Goal: Information Seeking & Learning: Learn about a topic

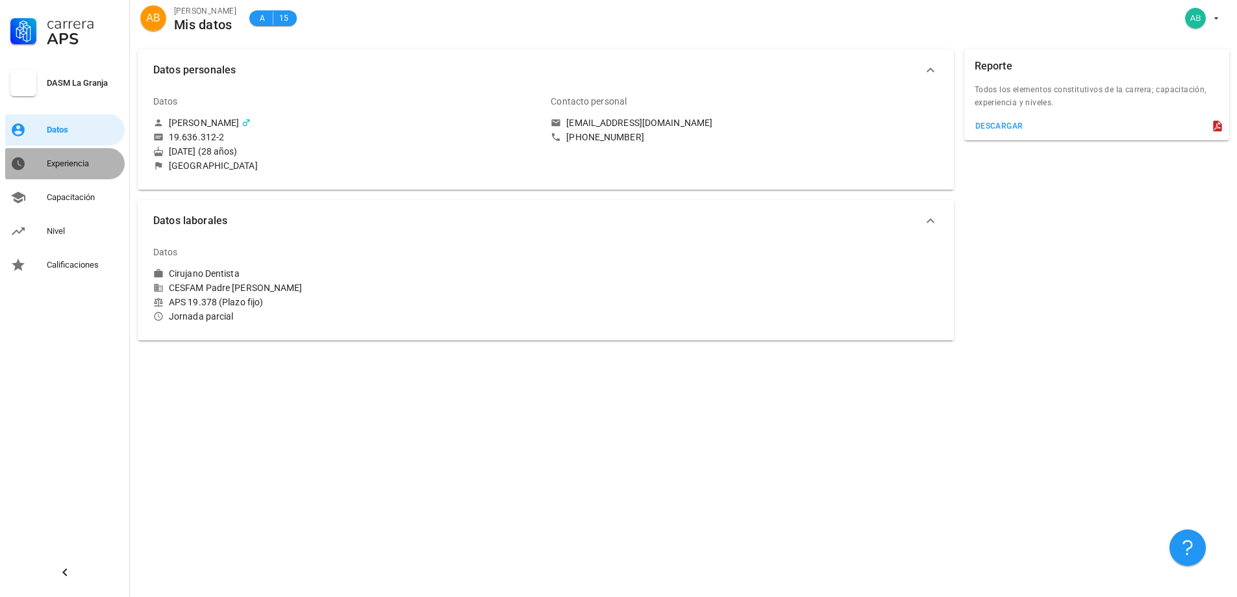
click at [66, 164] on div "Experiencia" at bounding box center [83, 163] width 73 height 10
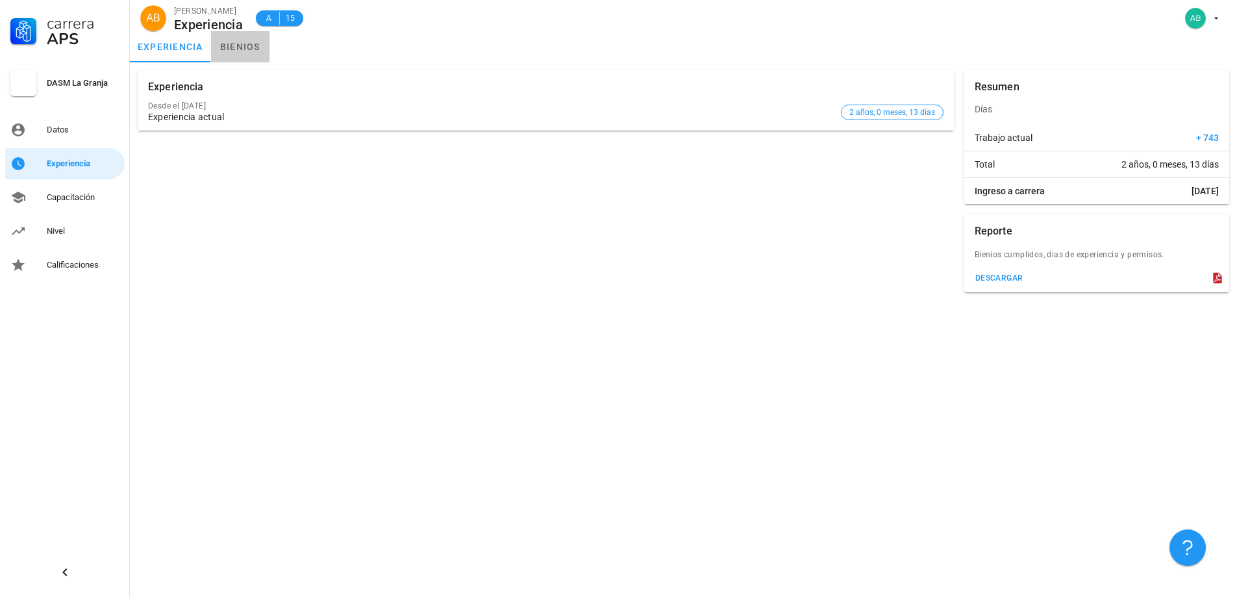
click at [228, 45] on link "bienios" at bounding box center [240, 46] width 58 height 31
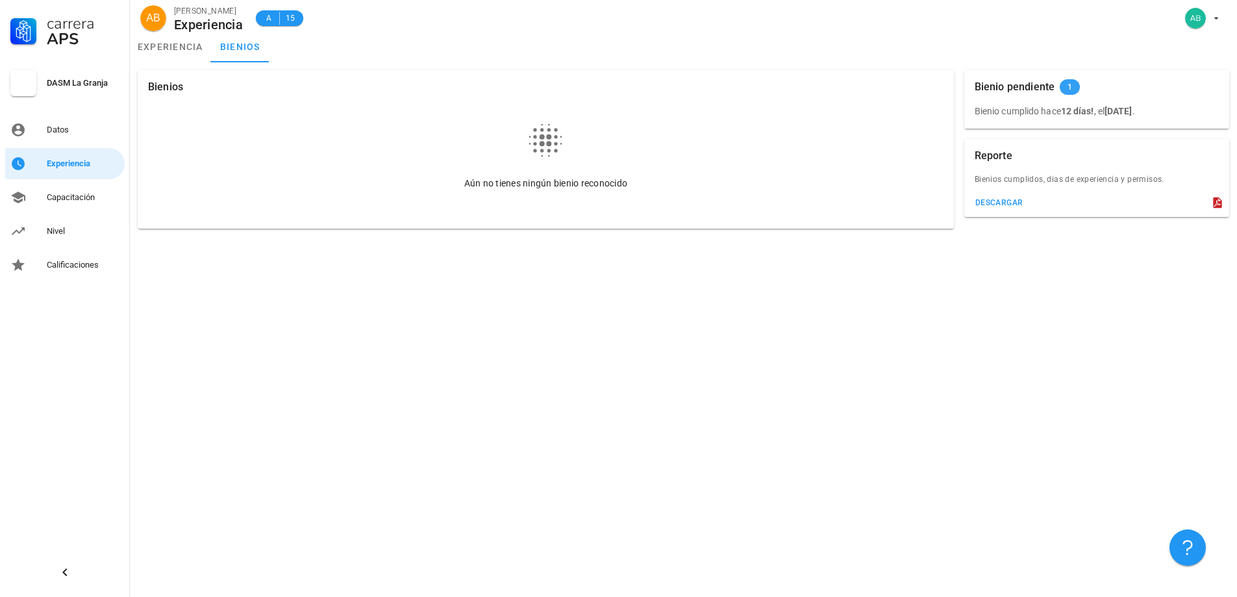
click at [1063, 87] on span "1" at bounding box center [1070, 87] width 20 height 16
click at [1041, 82] on div "Bienio pendiente" at bounding box center [1015, 87] width 80 height 34
click at [82, 195] on div "Capacitación" at bounding box center [83, 197] width 73 height 10
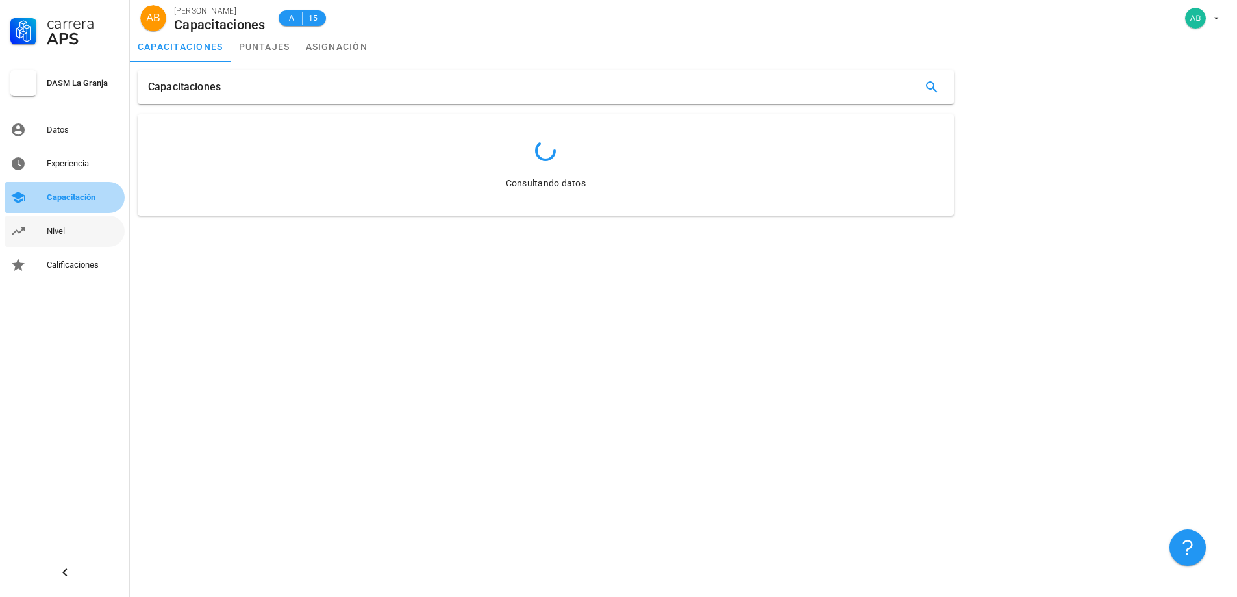
click at [64, 231] on div "Nivel" at bounding box center [83, 231] width 73 height 10
